Goal: Information Seeking & Learning: Find specific fact

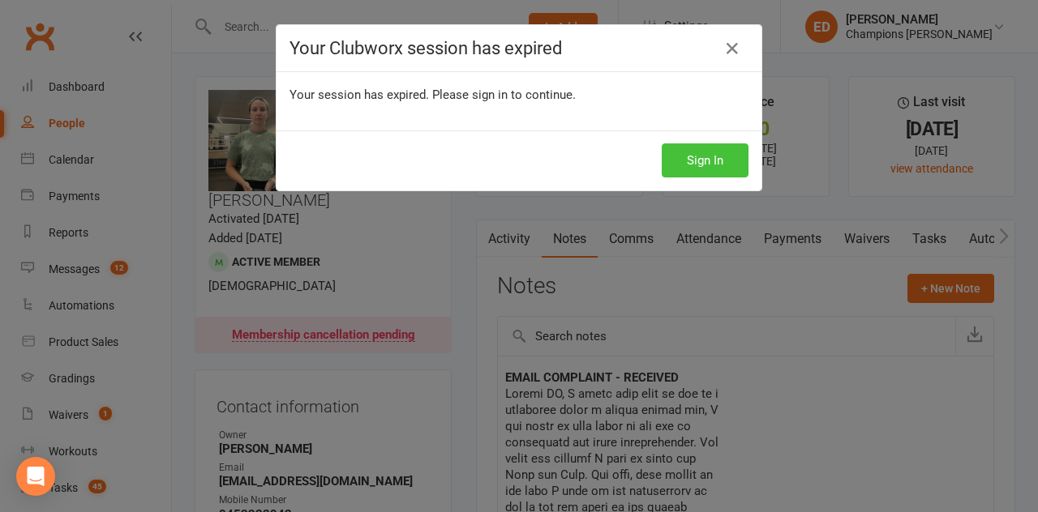
click at [696, 165] on button "Sign In" at bounding box center [705, 161] width 87 height 34
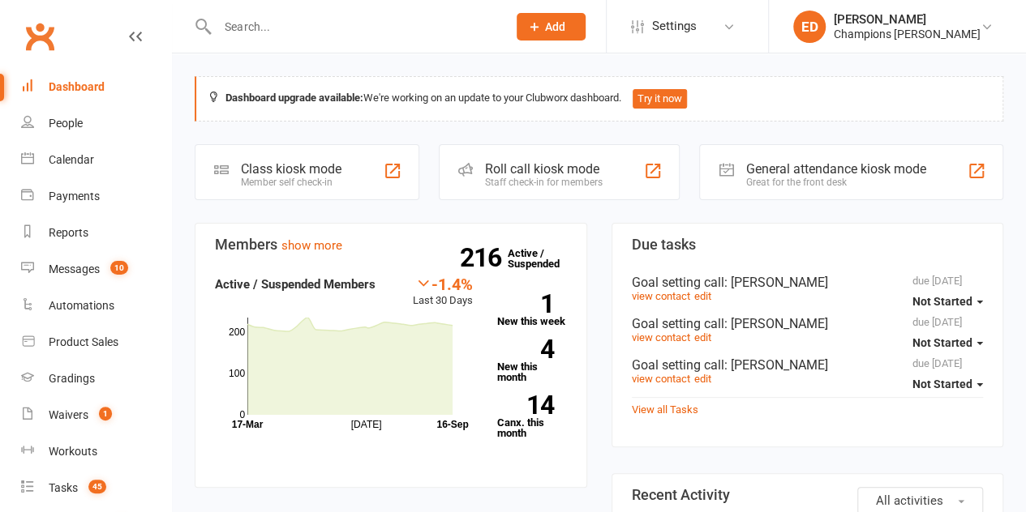
click at [379, 18] on input "text" at bounding box center [353, 26] width 283 height 23
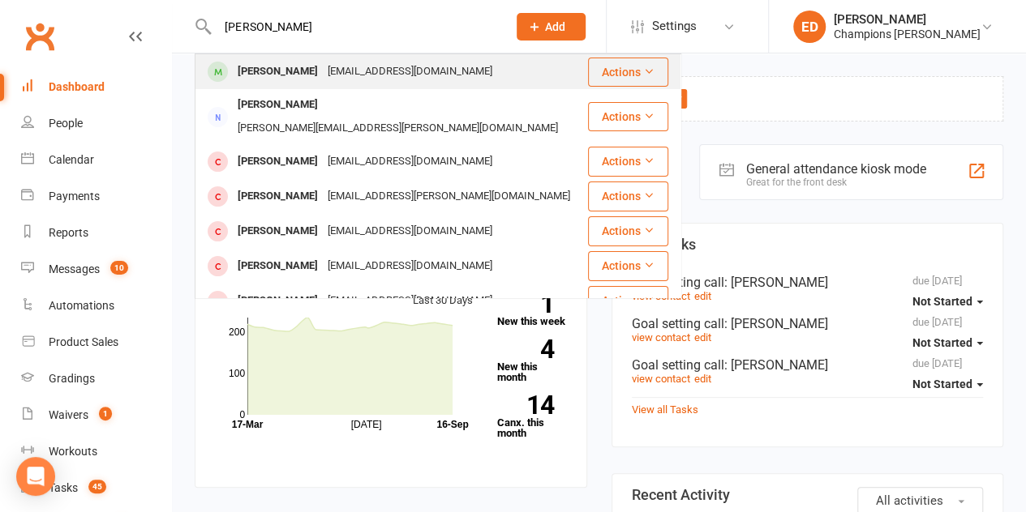
type input "[PERSON_NAME]"
click at [365, 70] on div "[EMAIL_ADDRESS][DOMAIN_NAME]" at bounding box center [410, 72] width 174 height 24
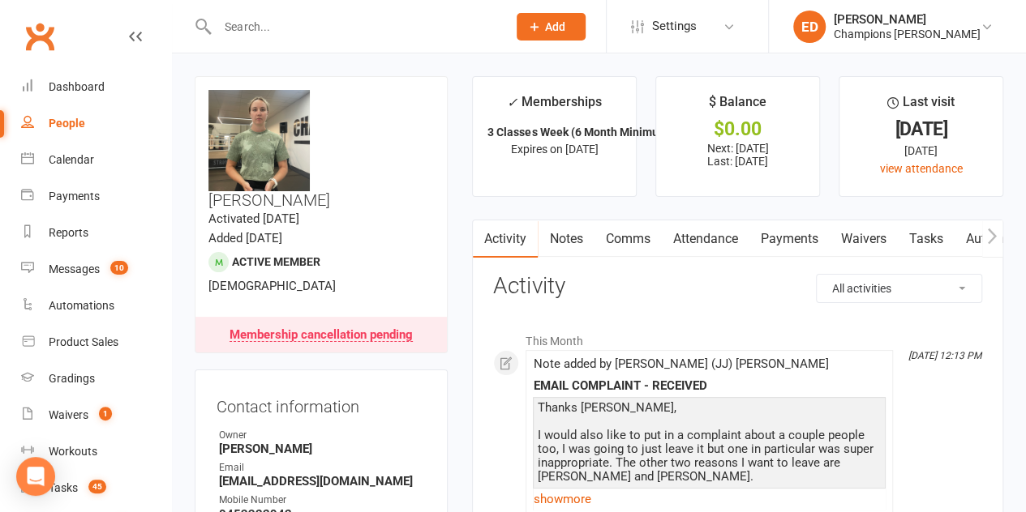
click at [571, 238] on link "Notes" at bounding box center [566, 239] width 56 height 37
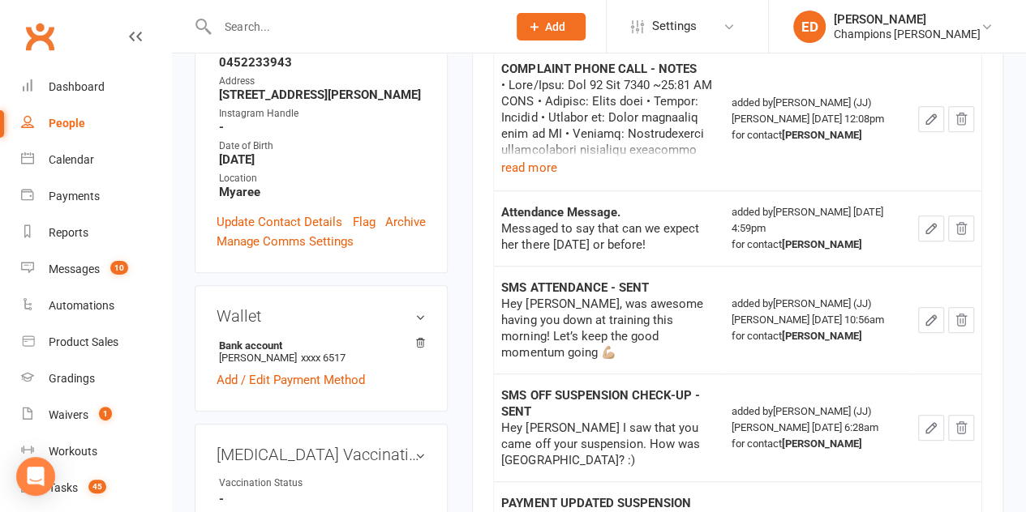
scroll to position [392, 0]
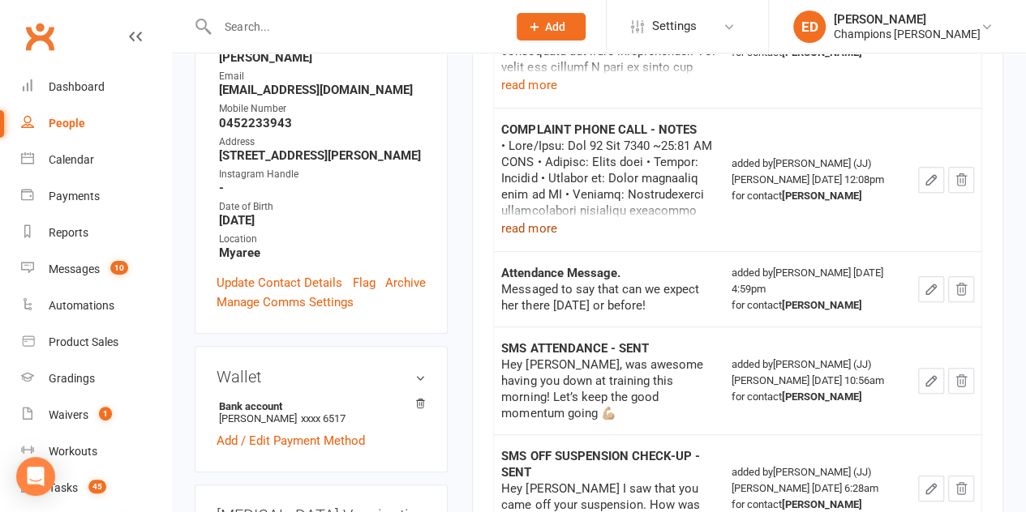
click at [521, 221] on button "read more" at bounding box center [528, 228] width 55 height 19
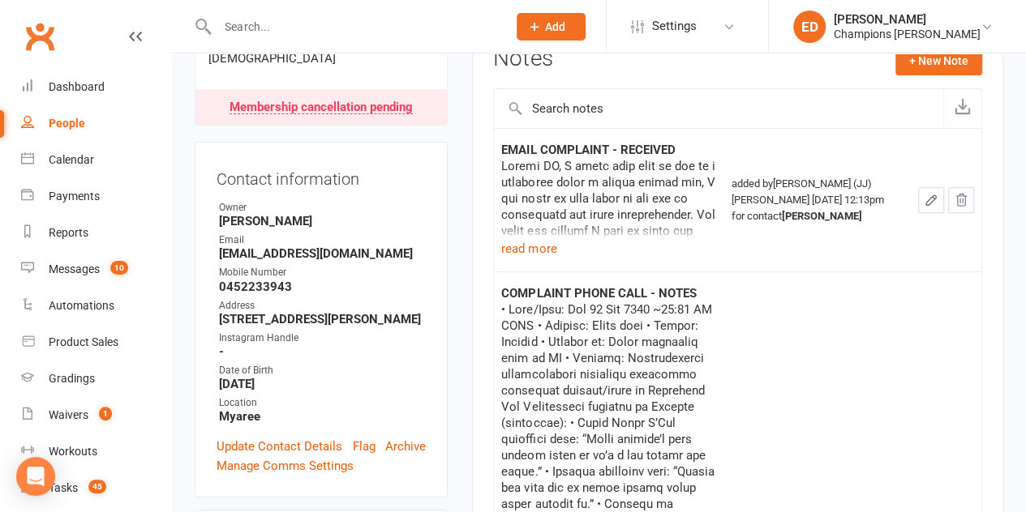
scroll to position [183, 0]
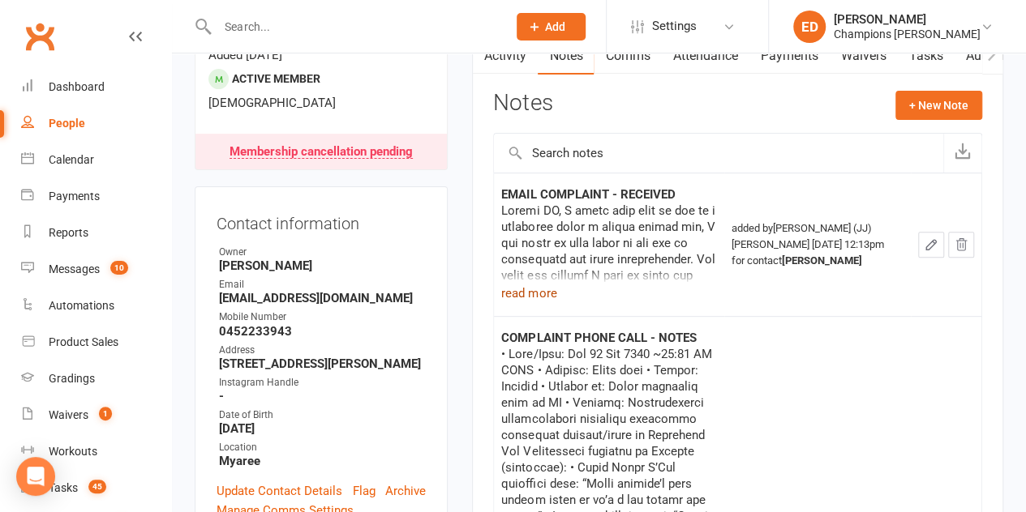
click at [530, 291] on button "read more" at bounding box center [528, 293] width 55 height 19
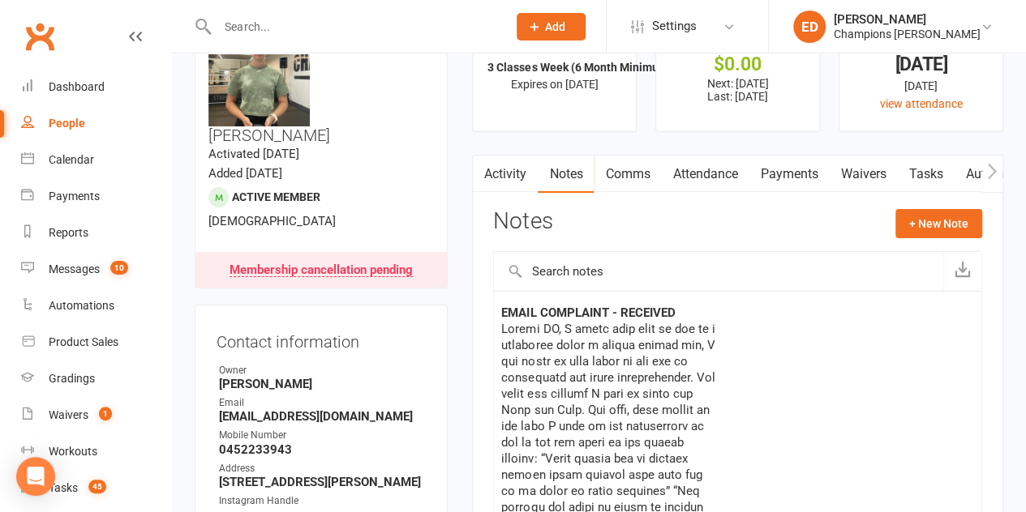
scroll to position [0, 0]
